Goal: Contribute content: Add original content to the website for others to see

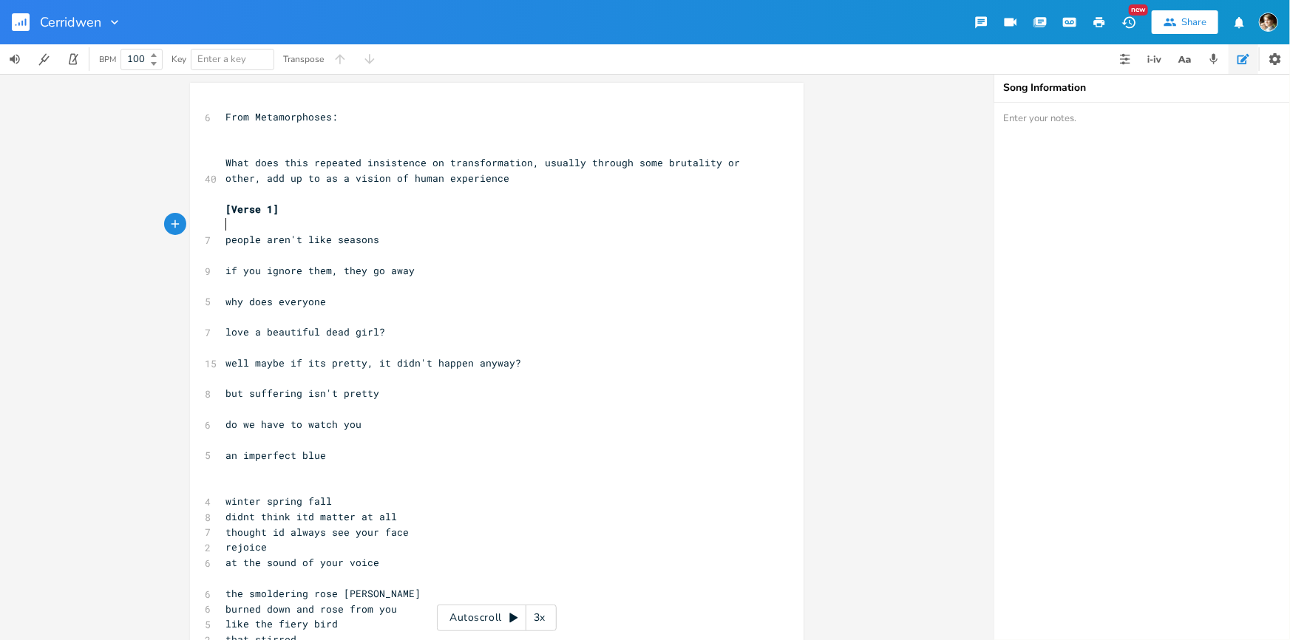
scroll to position [0, 101]
click at [404, 227] on pre "​" at bounding box center [490, 225] width 534 height 16
click at [404, 238] on pre "people aren't like seasons" at bounding box center [490, 240] width 534 height 16
click at [407, 214] on div "6 From Metamorphoses: ​ ​ 40 What does this repeated insistence on transformati…" at bounding box center [490, 609] width 534 height 1000
click at [411, 223] on pre "​" at bounding box center [490, 225] width 534 height 16
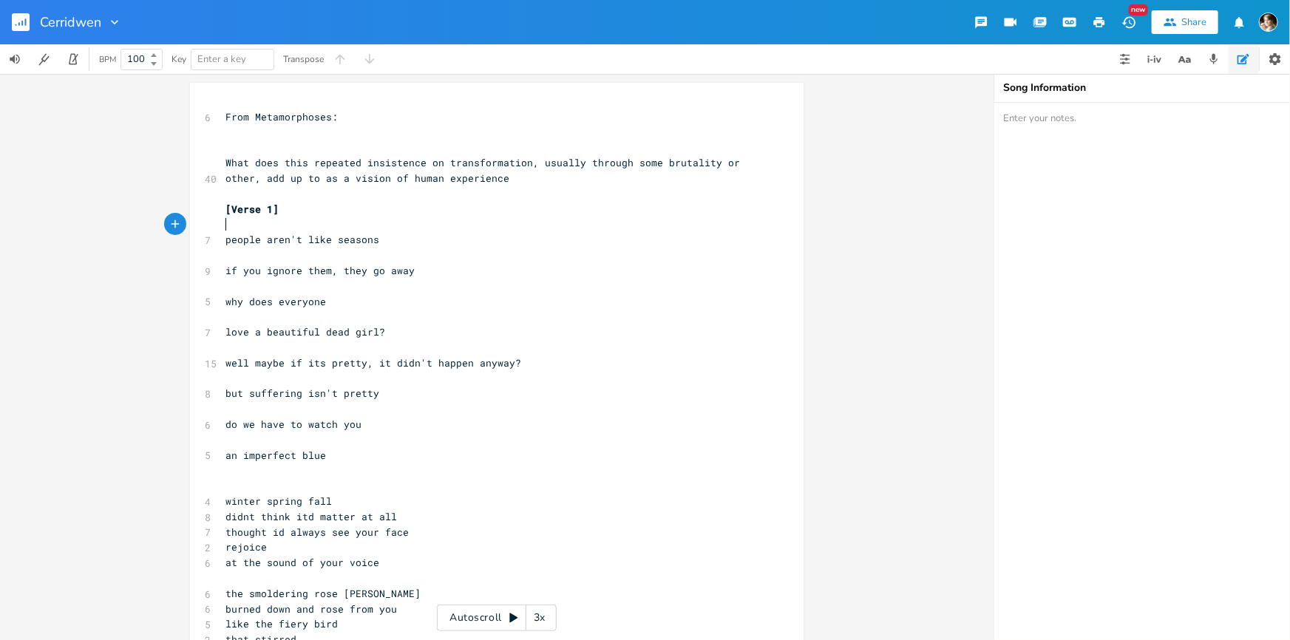
click at [436, 248] on pre "​" at bounding box center [490, 256] width 534 height 16
click at [479, 274] on pre "if you ignore them, they go away" at bounding box center [490, 271] width 534 height 16
click at [450, 252] on pre "​" at bounding box center [490, 256] width 534 height 16
click at [444, 274] on pre "if you ignore them, they go away" at bounding box center [490, 271] width 534 height 16
click at [396, 298] on pre "why does everyone" at bounding box center [490, 302] width 534 height 16
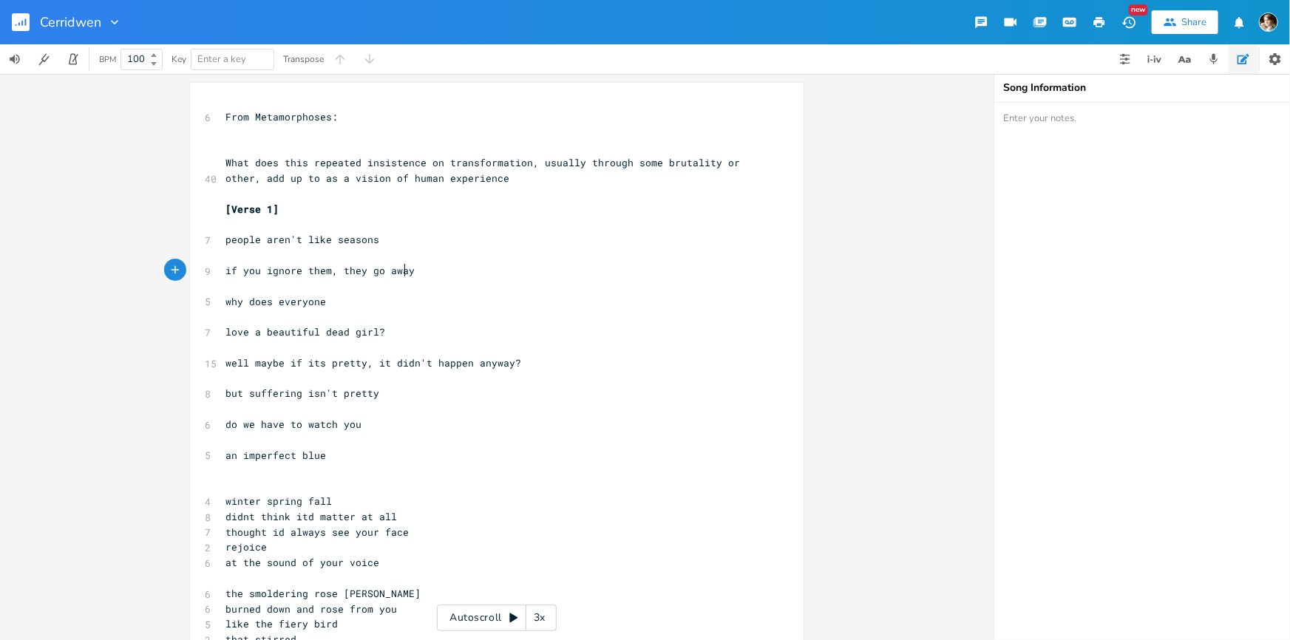
click at [403, 274] on span "if you ignore them, they go away" at bounding box center [320, 270] width 189 height 13
click at [398, 299] on pre "why does everyone" at bounding box center [490, 302] width 534 height 16
click at [427, 333] on pre "love a beautiful dead girl?" at bounding box center [490, 333] width 534 height 16
click at [492, 346] on pre "​" at bounding box center [490, 348] width 534 height 16
click at [532, 371] on pre "​" at bounding box center [490, 379] width 534 height 16
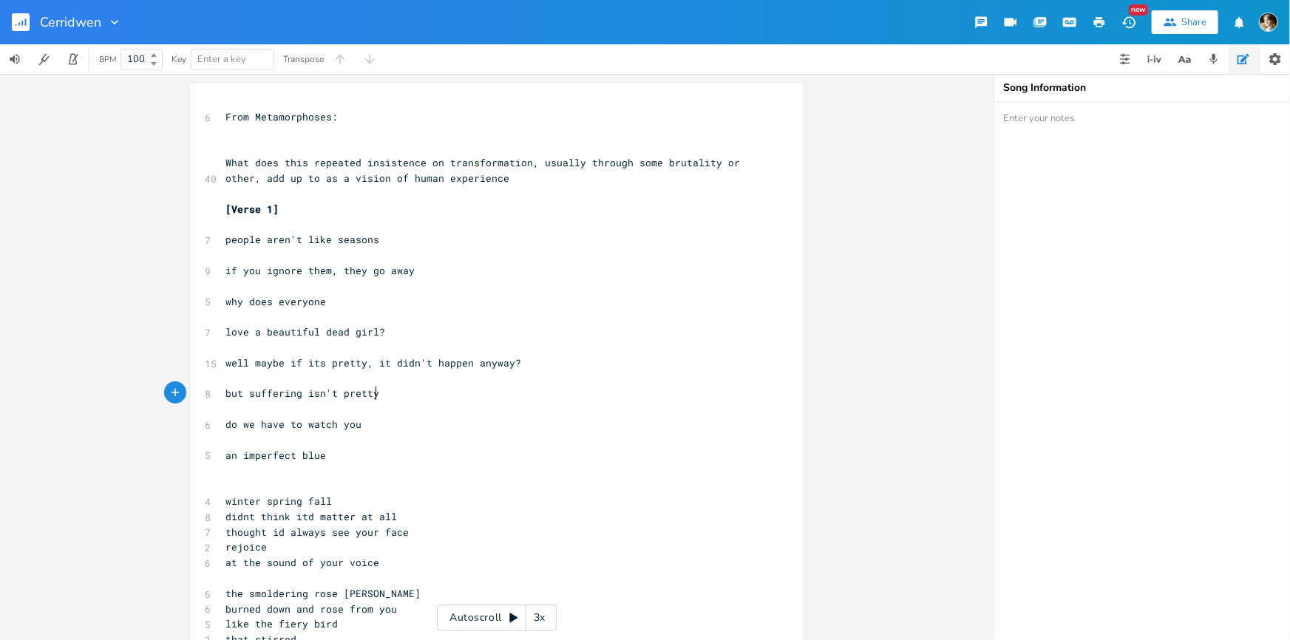
click at [460, 390] on pre "but suffering isn't pretty" at bounding box center [490, 394] width 534 height 16
click at [551, 347] on pre "​" at bounding box center [490, 348] width 534 height 16
click at [536, 376] on pre "​" at bounding box center [490, 379] width 534 height 16
click at [535, 362] on pre "well maybe if its pretty, it didn't happen anyway?" at bounding box center [490, 364] width 534 height 16
click at [400, 390] on pre "but suffering isn't pretty" at bounding box center [490, 394] width 534 height 16
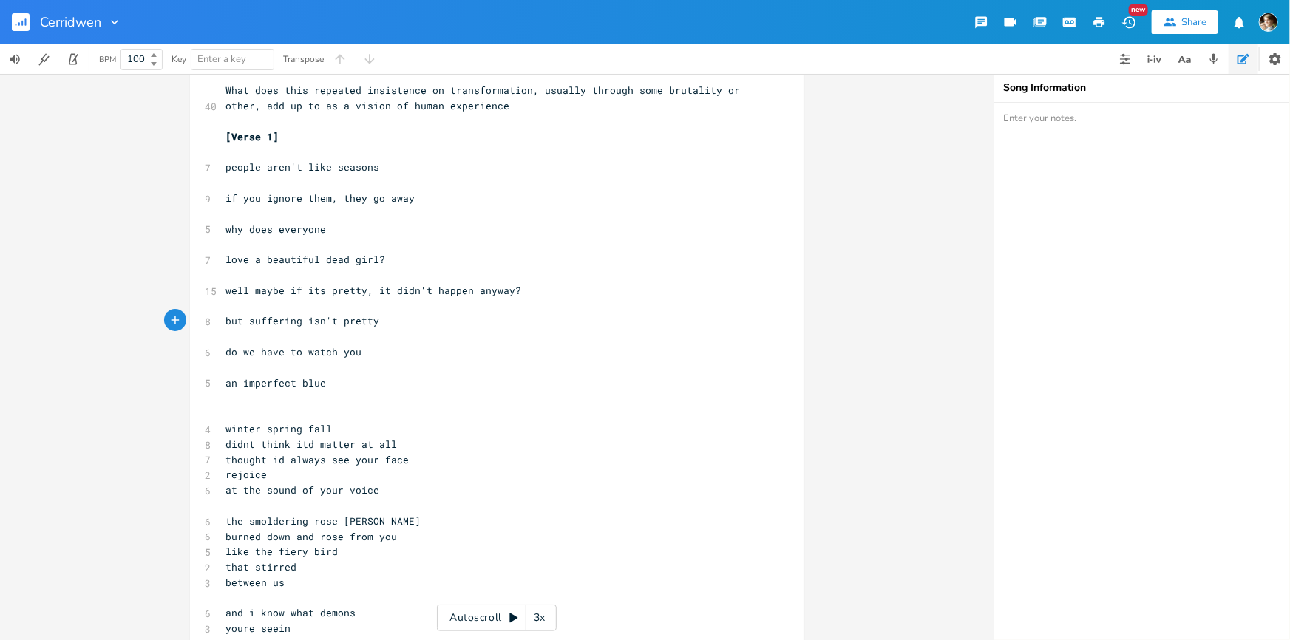
scroll to position [134, 0]
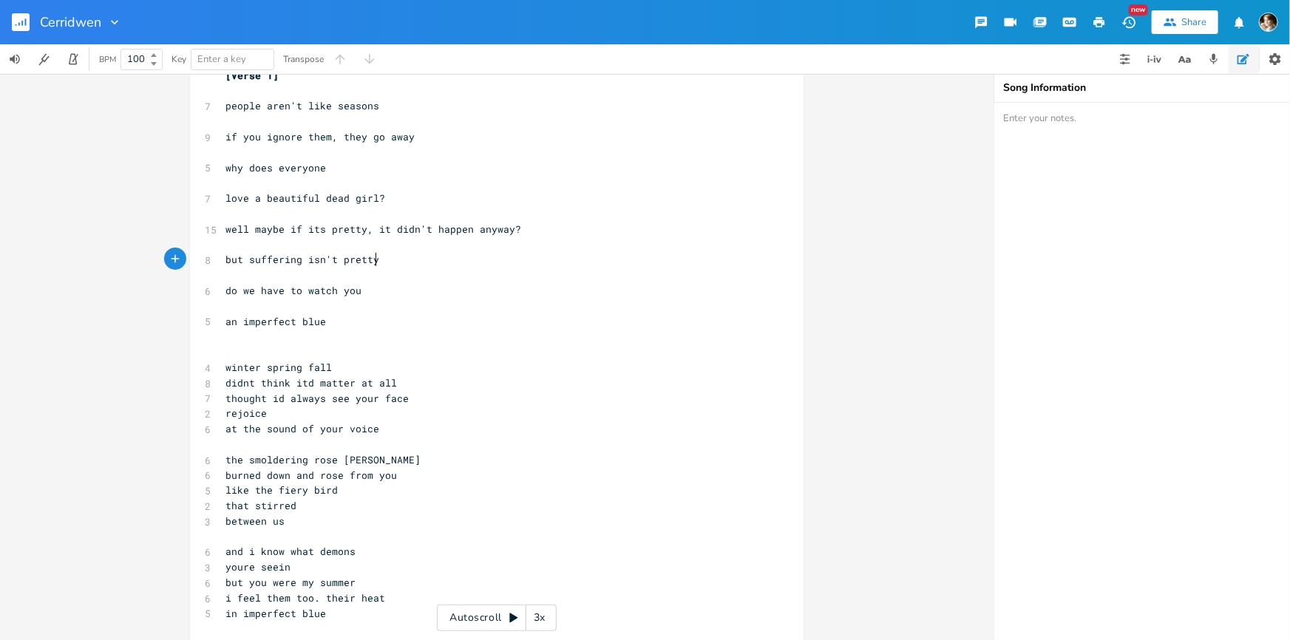
click at [380, 316] on pre "an imperfect blue" at bounding box center [490, 322] width 534 height 16
click at [431, 372] on pre "winter spring fall" at bounding box center [490, 368] width 534 height 16
click at [454, 404] on pre "thought id always see your face" at bounding box center [490, 399] width 534 height 16
click at [282, 426] on span "at the sound of your voice" at bounding box center [303, 428] width 154 height 13
type textarea "sound"
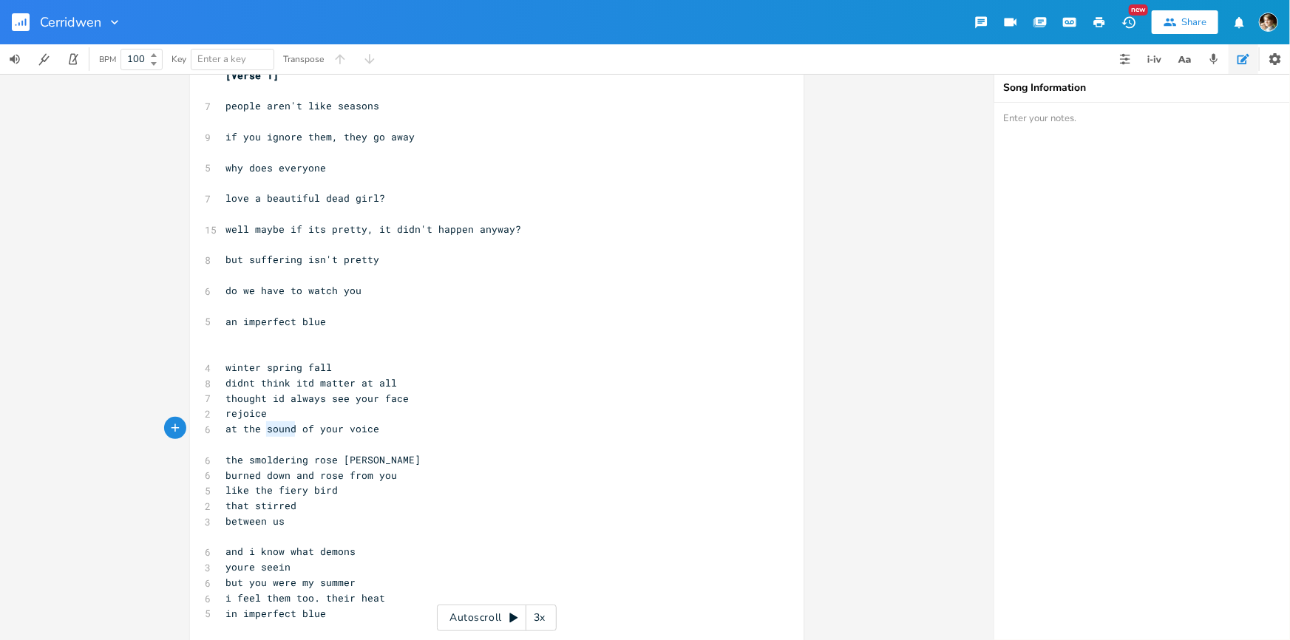
click at [282, 427] on span "at the sound of your voice" at bounding box center [303, 428] width 154 height 13
click at [390, 421] on pre "at the sound of your voice" at bounding box center [490, 429] width 534 height 16
click at [399, 429] on pre "at the sound of your voice" at bounding box center [490, 429] width 534 height 16
click at [323, 517] on pre "between us" at bounding box center [490, 522] width 534 height 16
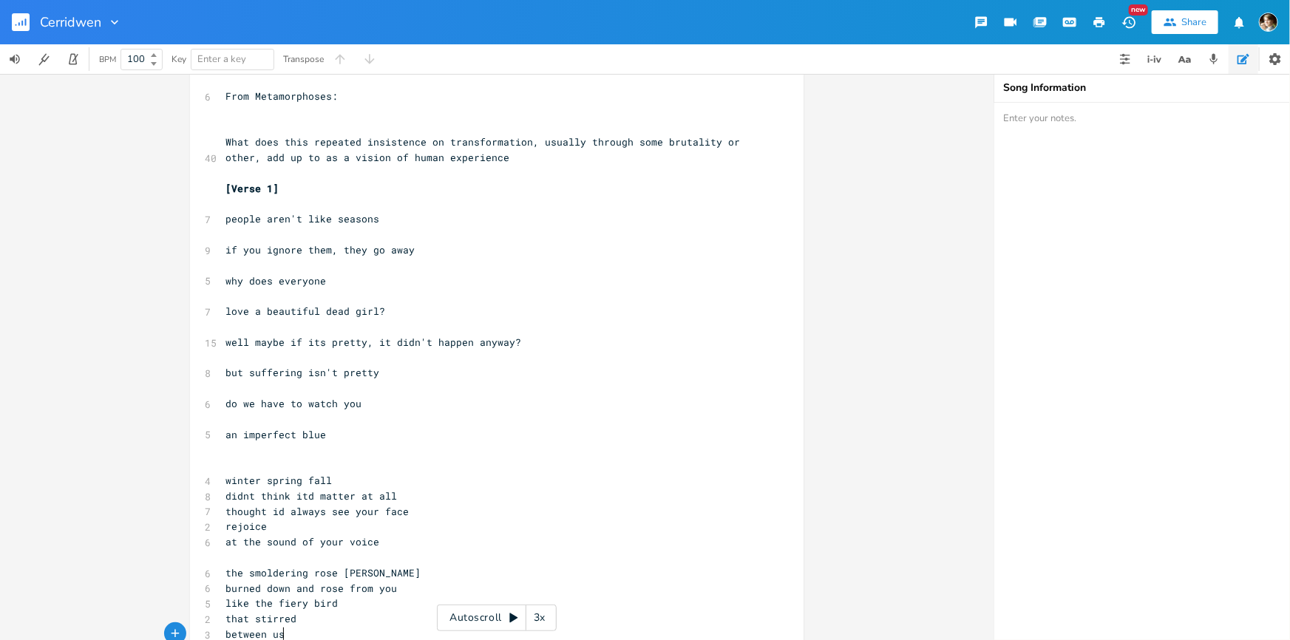
scroll to position [0, 0]
